Goal: Check status: Check status

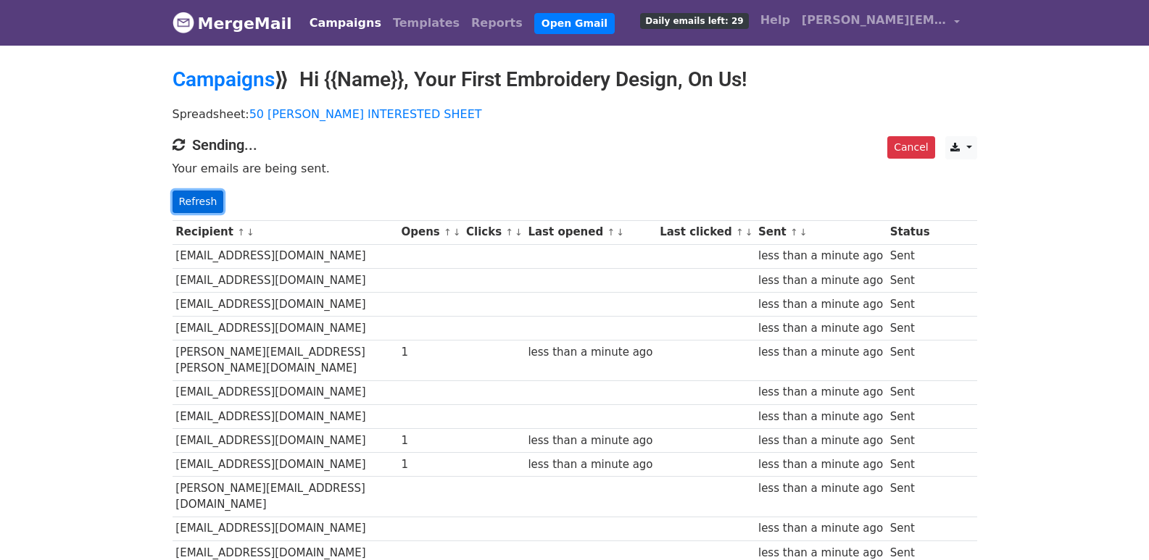
click at [208, 204] on link "Refresh" at bounding box center [197, 202] width 51 height 22
click at [193, 196] on link "Refresh" at bounding box center [197, 202] width 51 height 22
